Goal: Task Accomplishment & Management: Manage account settings

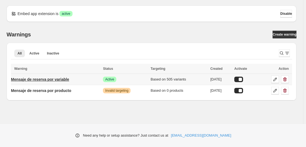
click at [66, 79] on p "Mensaje de reserva por variable" at bounding box center [40, 79] width 58 height 5
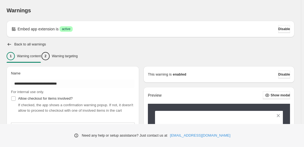
type input "**********"
click at [78, 52] on div "2 Warning targeting" at bounding box center [59, 56] width 36 height 8
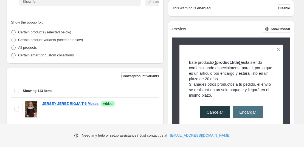
scroll to position [102, 0]
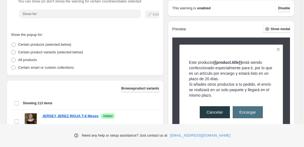
click at [144, 88] on span "Browse product variants" at bounding box center [140, 88] width 38 height 4
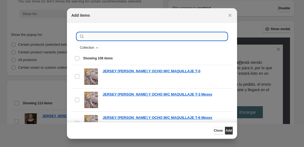
click at [118, 35] on input ":r1a:" at bounding box center [155, 37] width 141 height 8
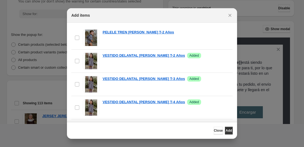
scroll to position [99, 0]
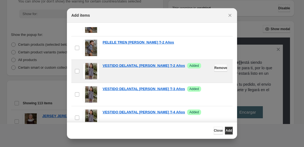
type input "******"
click at [215, 68] on span "Remove" at bounding box center [220, 68] width 13 height 4
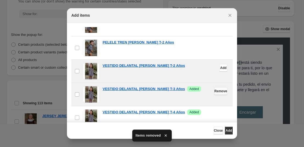
click at [214, 90] on span "Remove" at bounding box center [220, 91] width 13 height 4
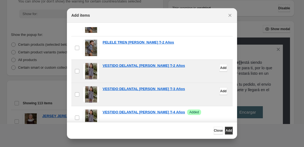
scroll to position [134, 0]
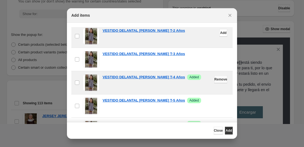
click at [214, 79] on span "Remove" at bounding box center [220, 79] width 13 height 4
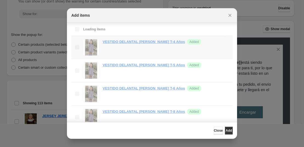
scroll to position [46, 0]
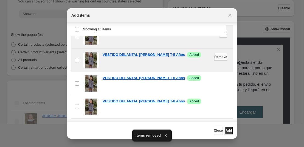
click at [214, 57] on span "Remove" at bounding box center [220, 57] width 13 height 4
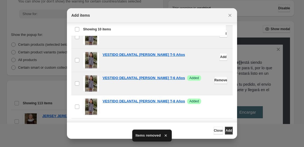
click at [214, 81] on span "Remove" at bounding box center [220, 80] width 13 height 4
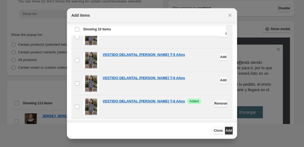
click at [214, 104] on span "Remove" at bounding box center [220, 103] width 13 height 4
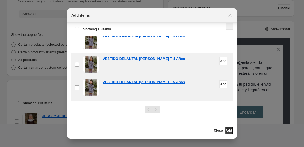
scroll to position [134, 0]
